Goal: Task Accomplishment & Management: Use online tool/utility

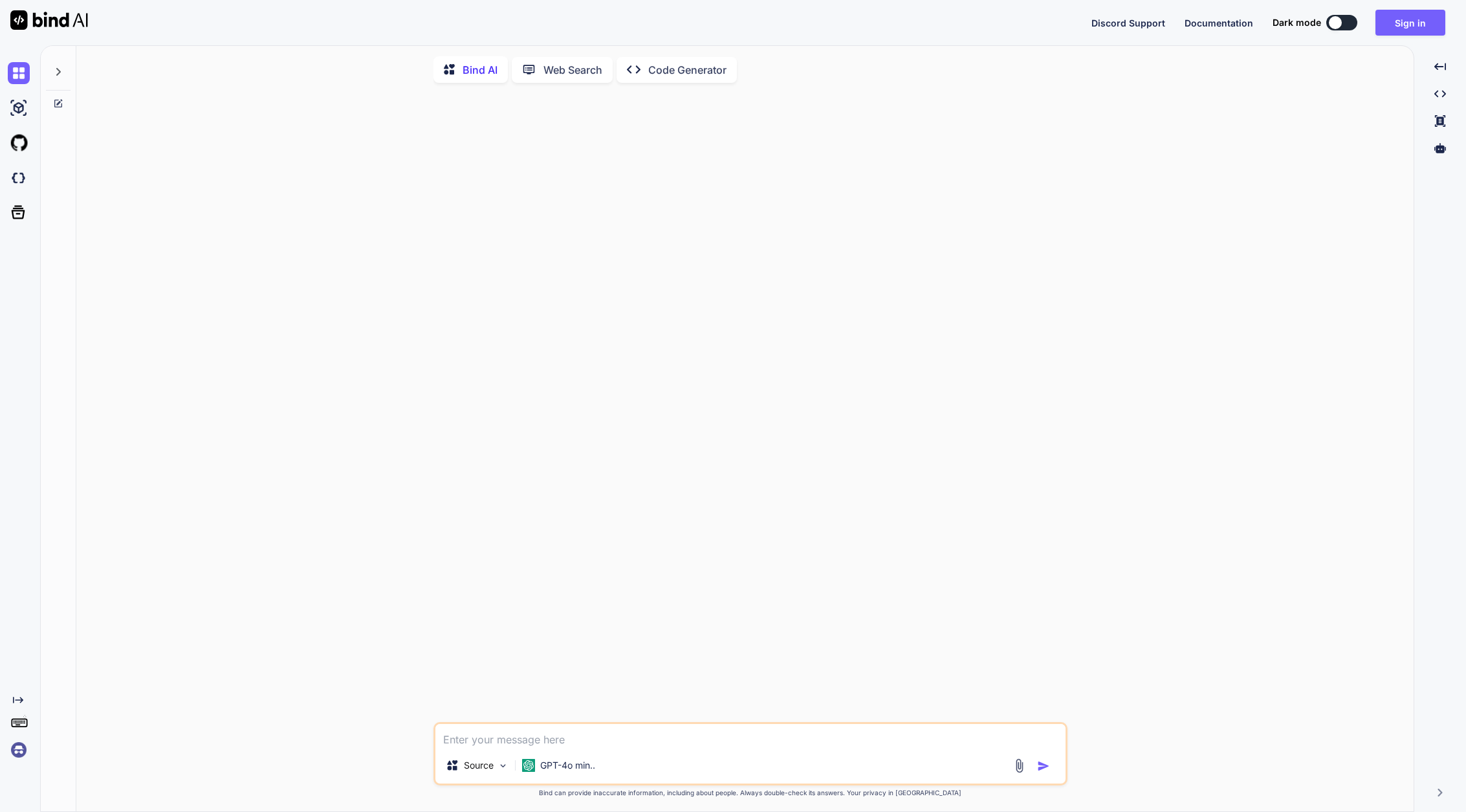
type textarea "x"
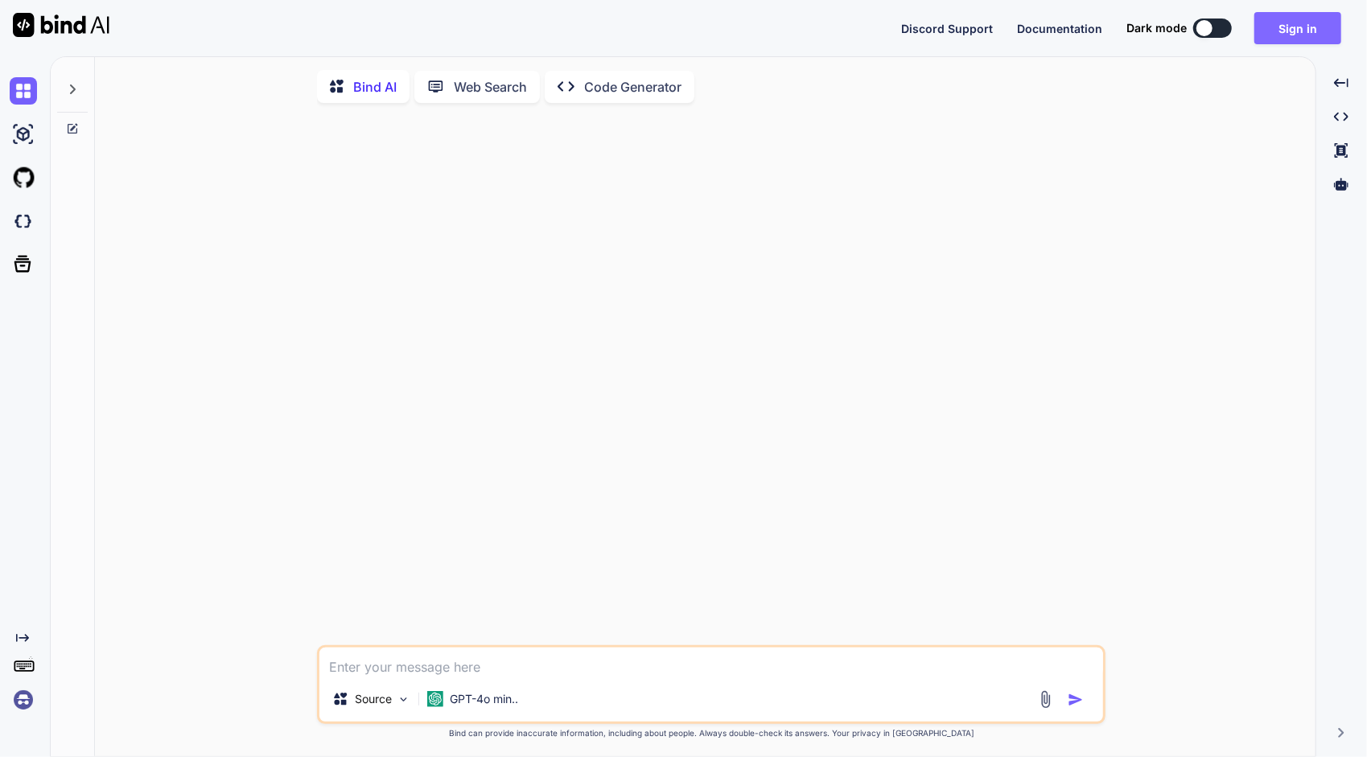
click at [1303, 33] on button "Sign in" at bounding box center [1297, 28] width 87 height 32
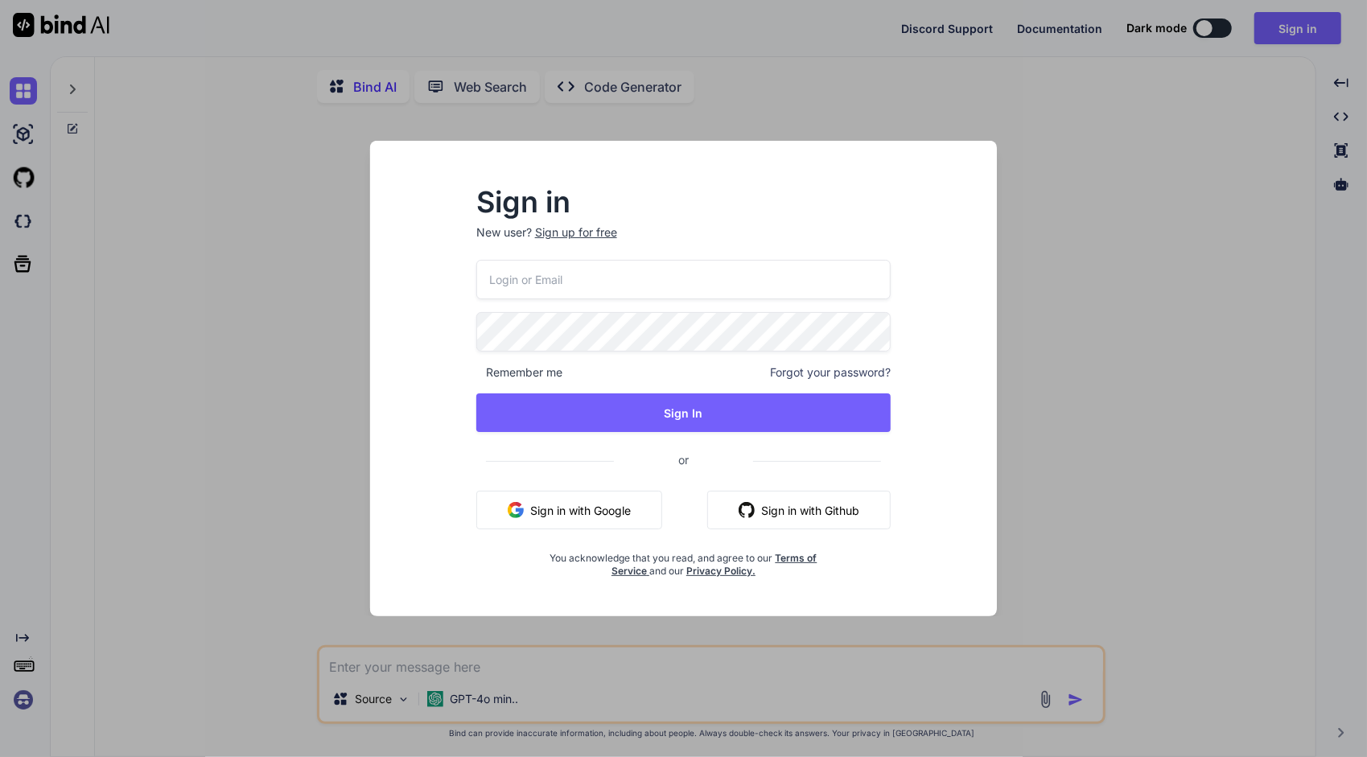
click at [709, 280] on input "email" at bounding box center [683, 279] width 415 height 39
paste input "[EMAIL_ADDRESS][DOMAIN_NAME]"
type input "[EMAIL_ADDRESS][DOMAIN_NAME]"
click at [558, 375] on span "Remember me" at bounding box center [519, 372] width 86 height 16
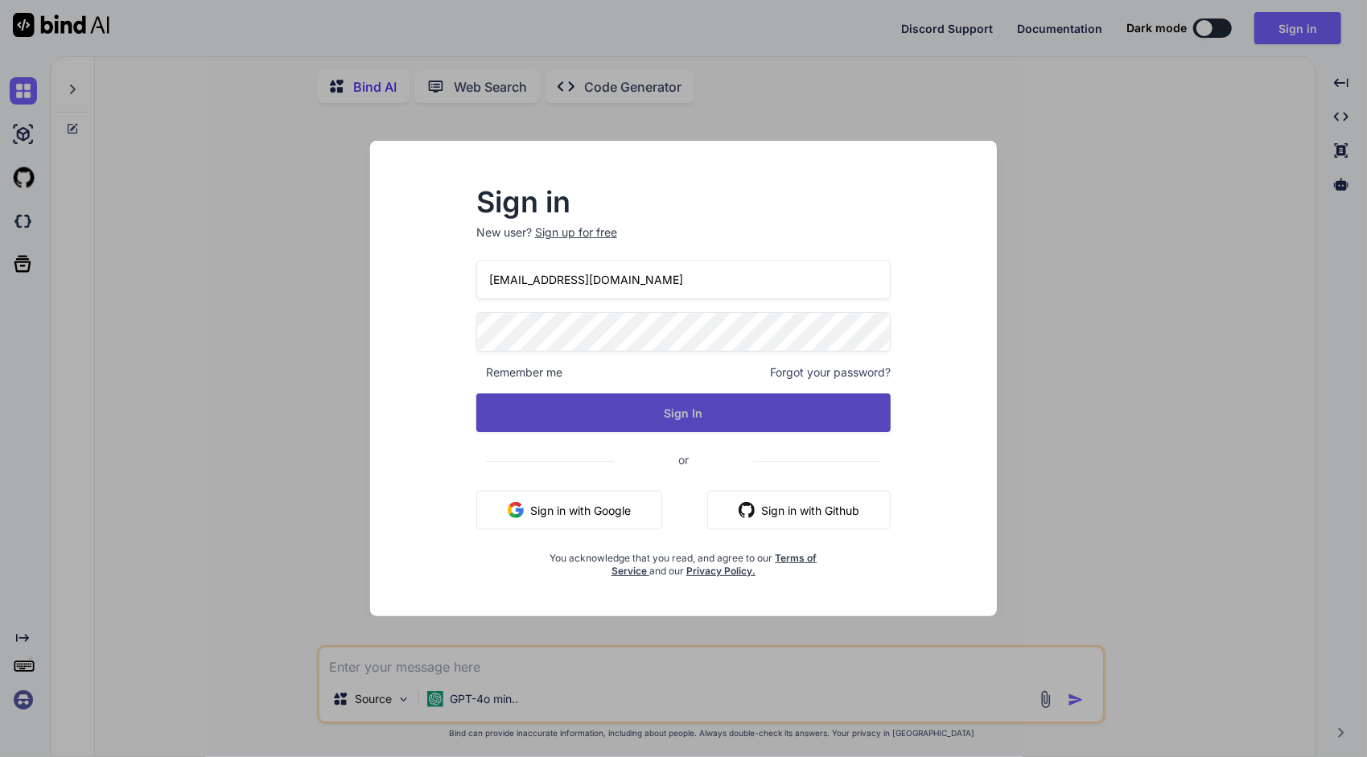
click at [691, 414] on button "Sign In" at bounding box center [683, 412] width 415 height 39
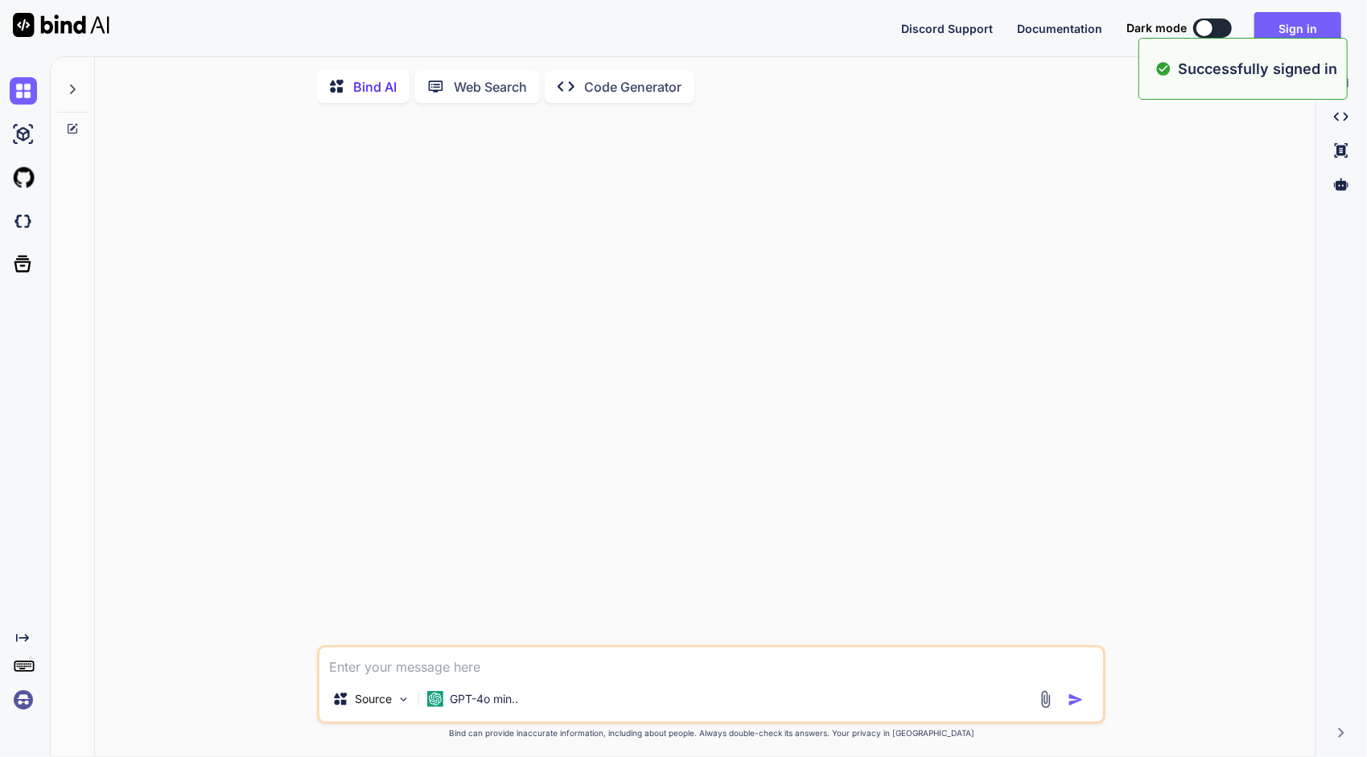
type textarea "x"
click at [1302, 31] on button "Sign in" at bounding box center [1297, 28] width 87 height 32
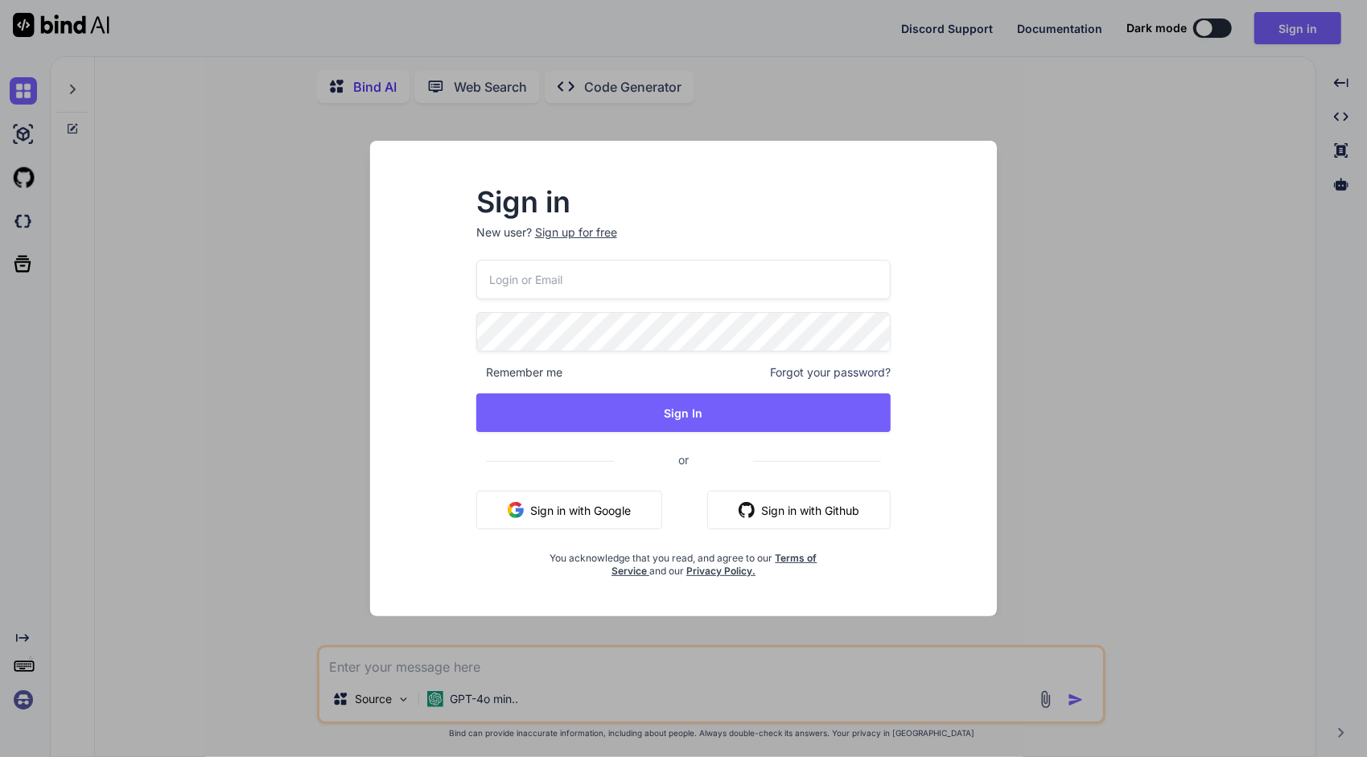
type input "[EMAIL_ADDRESS][DOMAIN_NAME]"
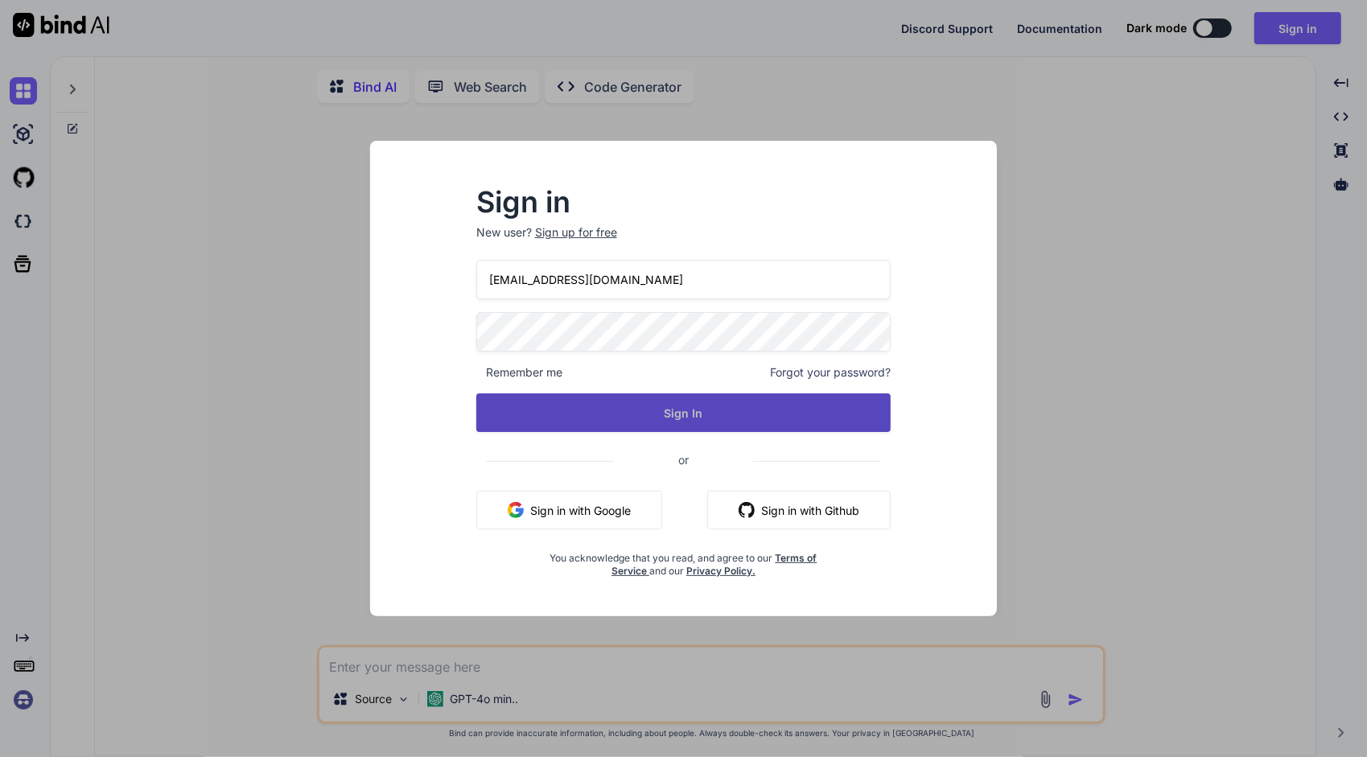
click at [607, 415] on button "Sign In" at bounding box center [683, 412] width 415 height 39
click at [721, 406] on button "Sign In" at bounding box center [683, 412] width 415 height 39
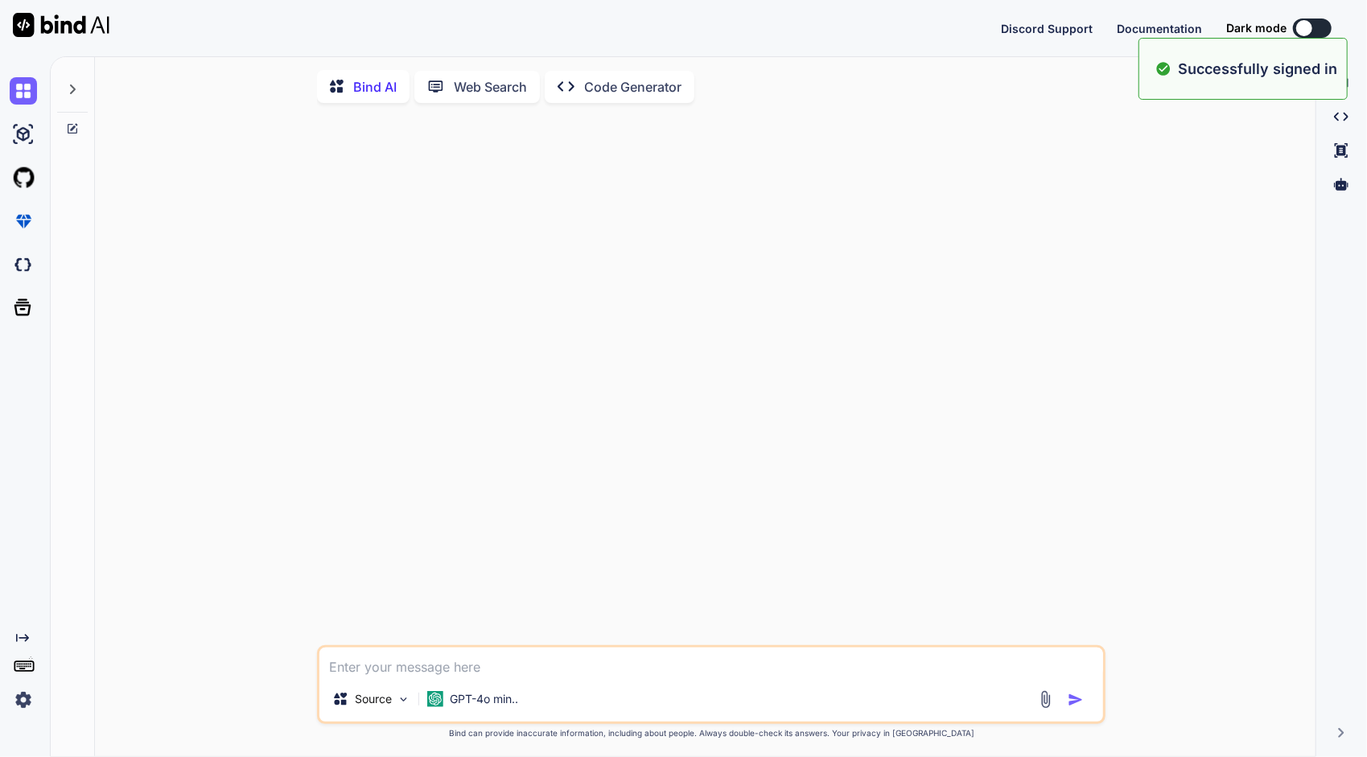
type textarea "x"
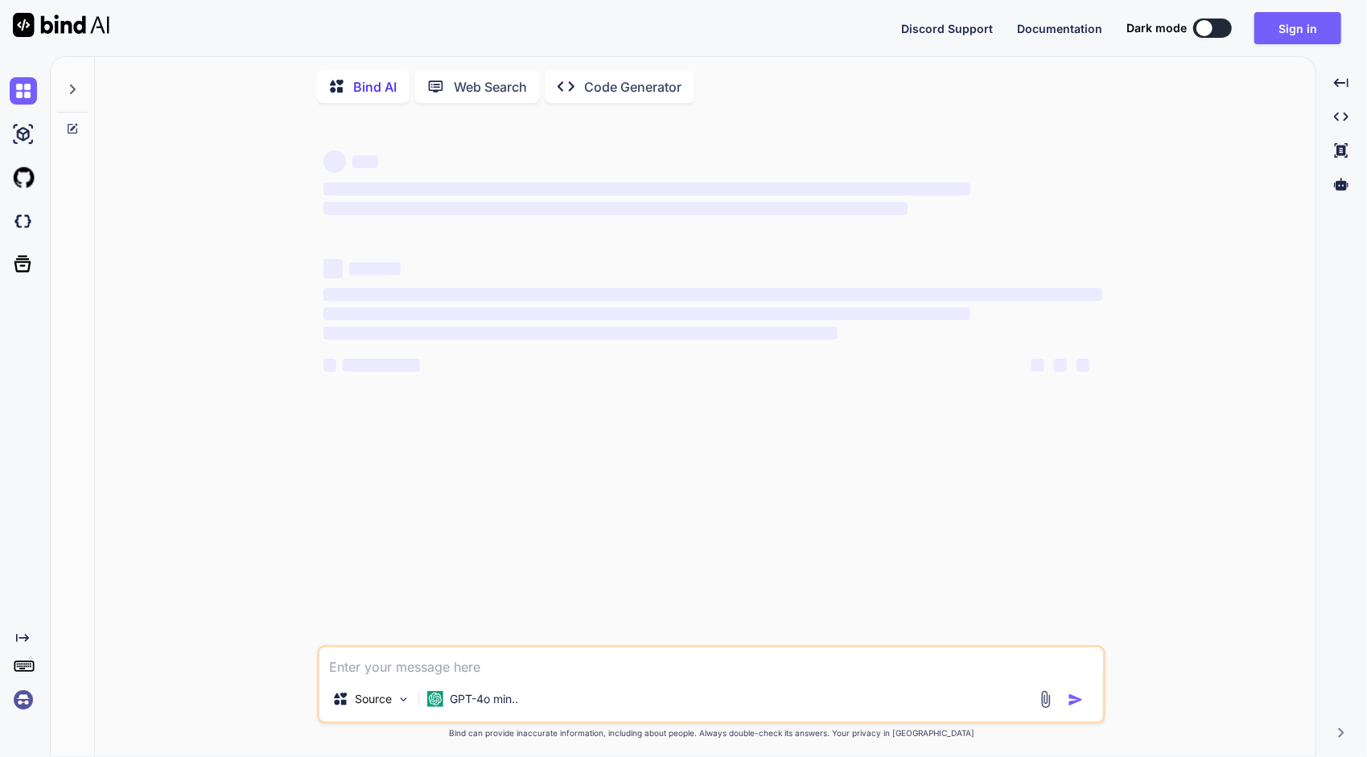
type textarea "x"
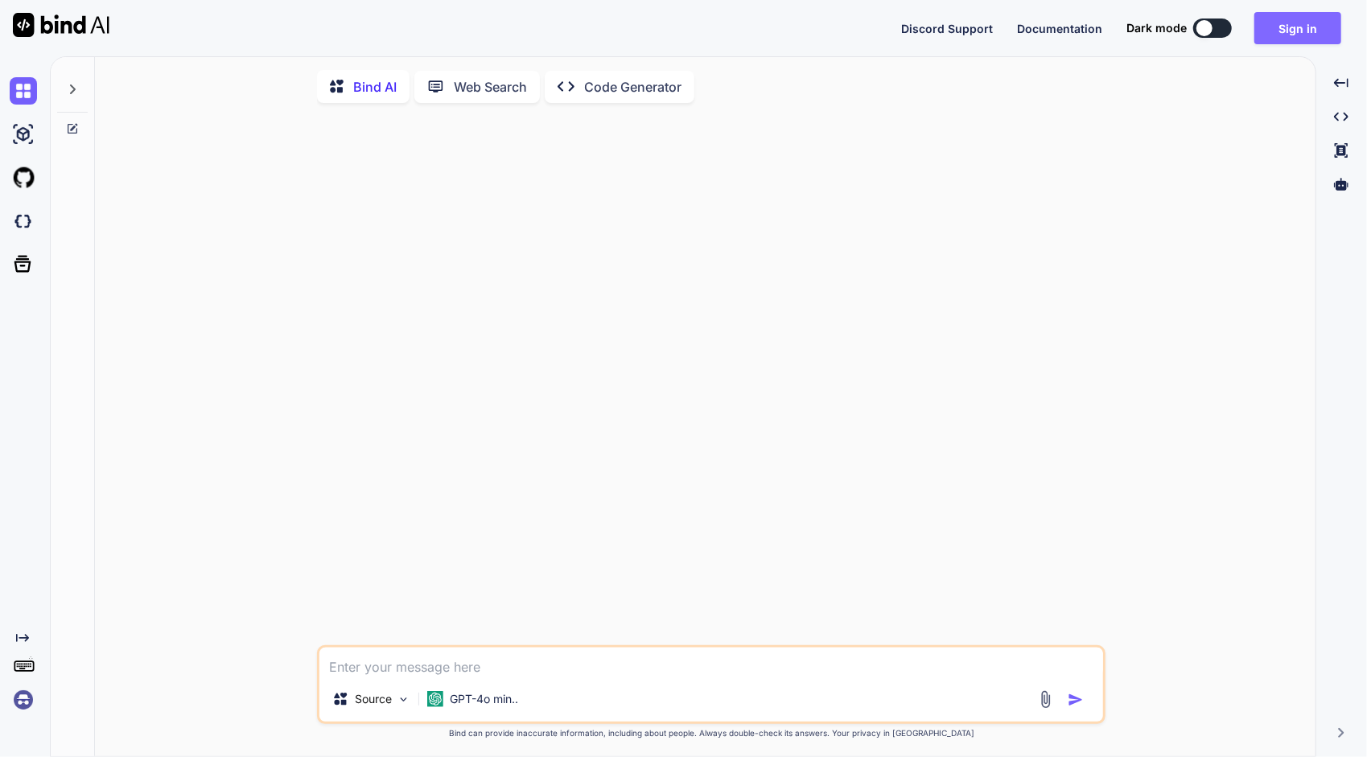
click at [1280, 30] on button "Sign in" at bounding box center [1297, 28] width 87 height 32
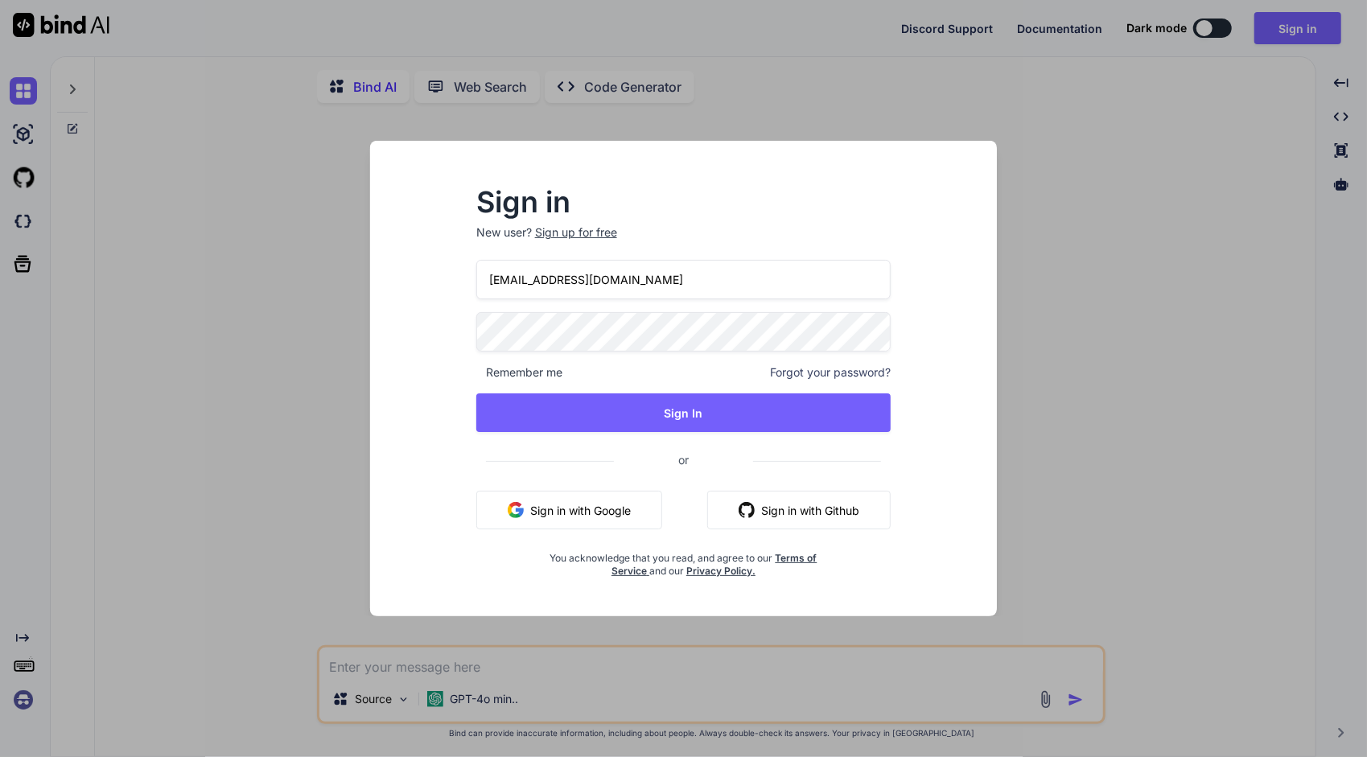
click at [670, 288] on input "[EMAIL_ADDRESS][DOMAIN_NAME]" at bounding box center [683, 279] width 415 height 39
click at [673, 288] on input "[EMAIL_ADDRESS][DOMAIN_NAME]" at bounding box center [683, 279] width 415 height 39
click at [677, 283] on input "[EMAIL_ADDRESS][DOMAIN_NAME]" at bounding box center [683, 279] width 415 height 39
click at [675, 283] on input "[EMAIL_ADDRESS][DOMAIN_NAME]" at bounding box center [683, 279] width 415 height 39
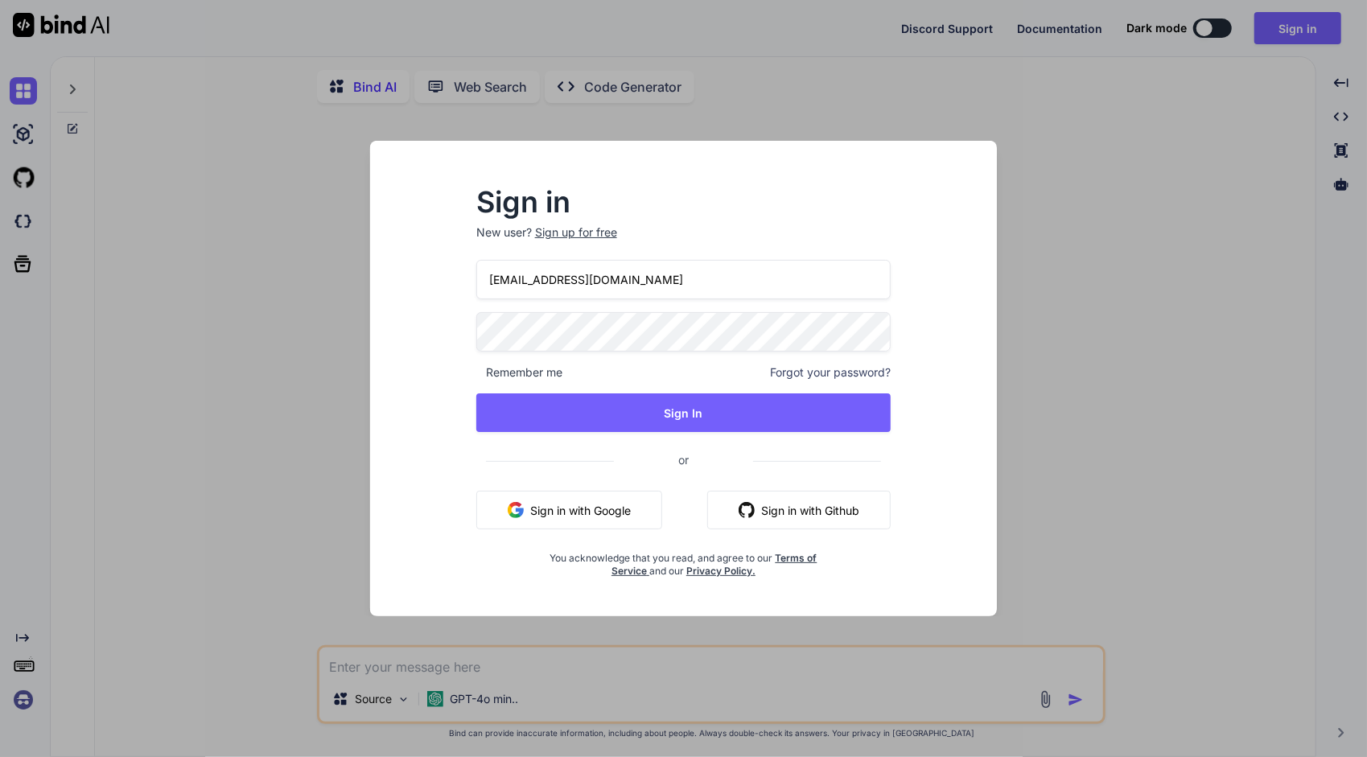
click at [675, 283] on input "[EMAIL_ADDRESS][DOMAIN_NAME]" at bounding box center [683, 279] width 415 height 39
drag, startPoint x: 776, startPoint y: 282, endPoint x: 378, endPoint y: 280, distance: 397.5
click at [378, 280] on div "Sign in New user? Sign up for free [EMAIL_ADDRESS][DOMAIN_NAME] Remember me For…" at bounding box center [683, 379] width 627 height 476
paste input "1"
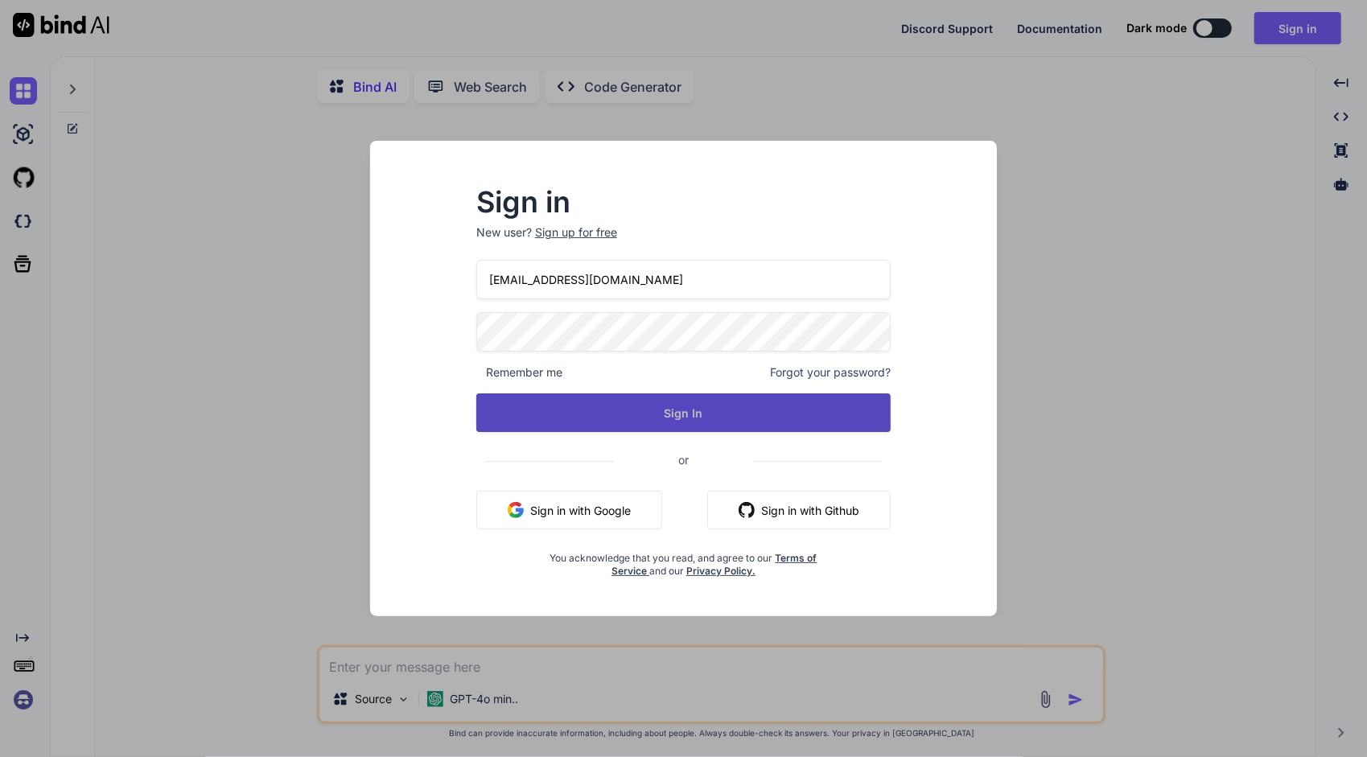
type input "[EMAIL_ADDRESS][DOMAIN_NAME]"
click at [644, 422] on button "Sign In" at bounding box center [683, 412] width 415 height 39
click at [680, 402] on button "Sign In" at bounding box center [683, 412] width 415 height 39
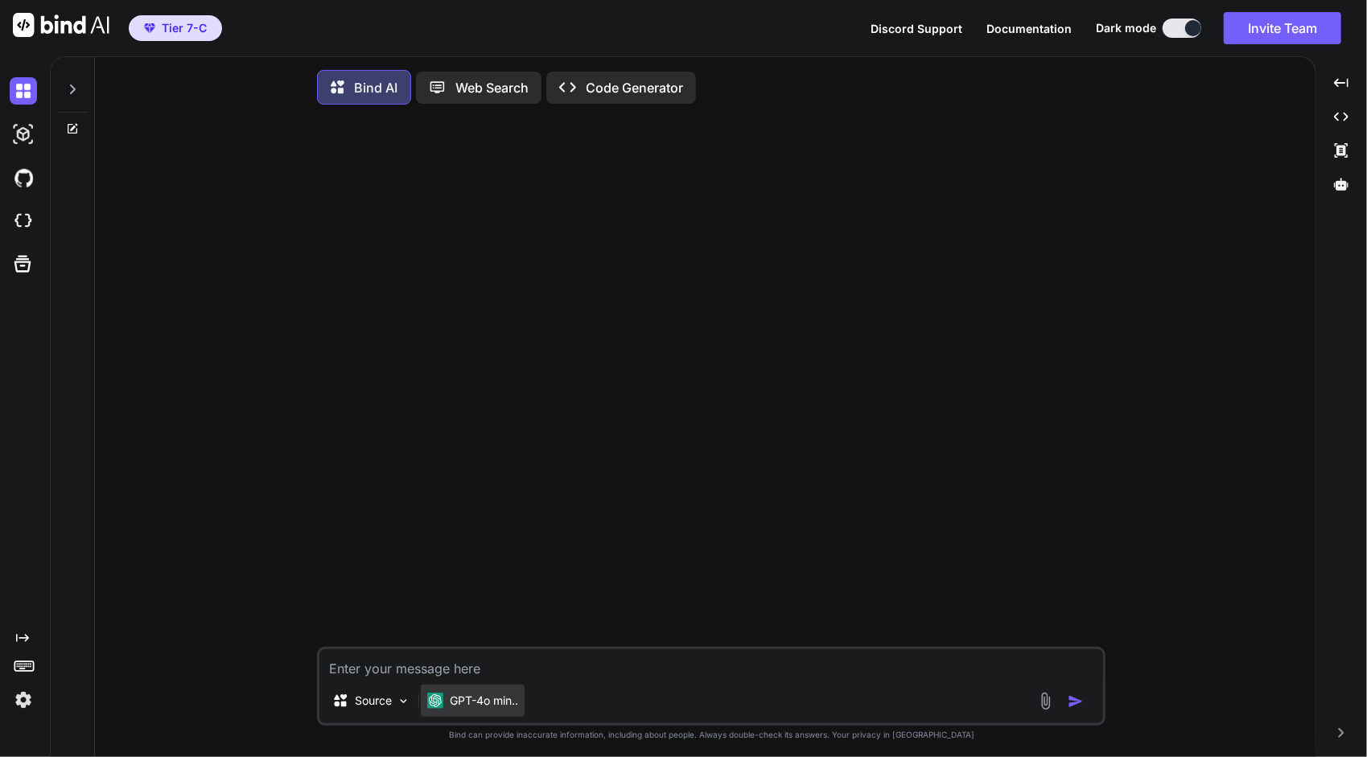
click at [525, 711] on div "GPT-4o min.." at bounding box center [473, 701] width 104 height 32
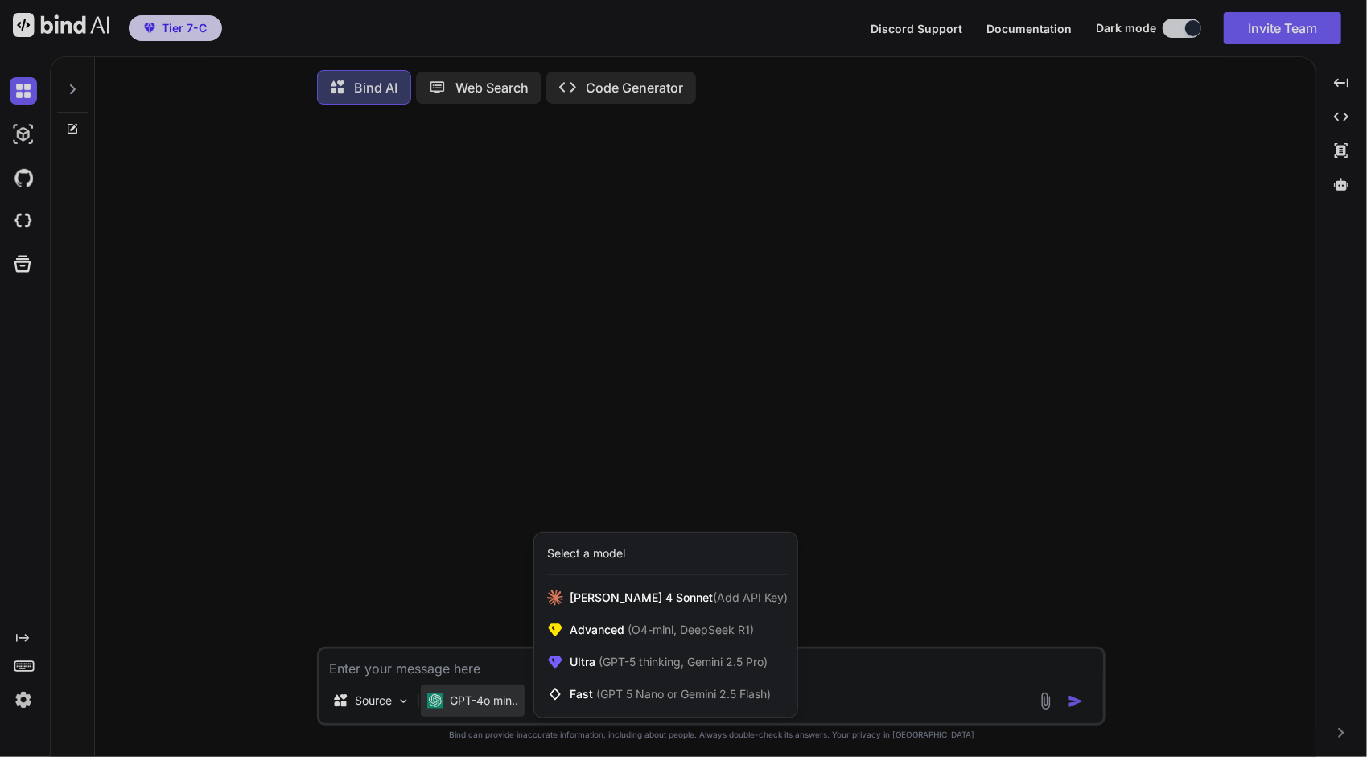
click at [467, 392] on div at bounding box center [683, 378] width 1367 height 757
